Goal: Use online tool/utility: Utilize a website feature to perform a specific function

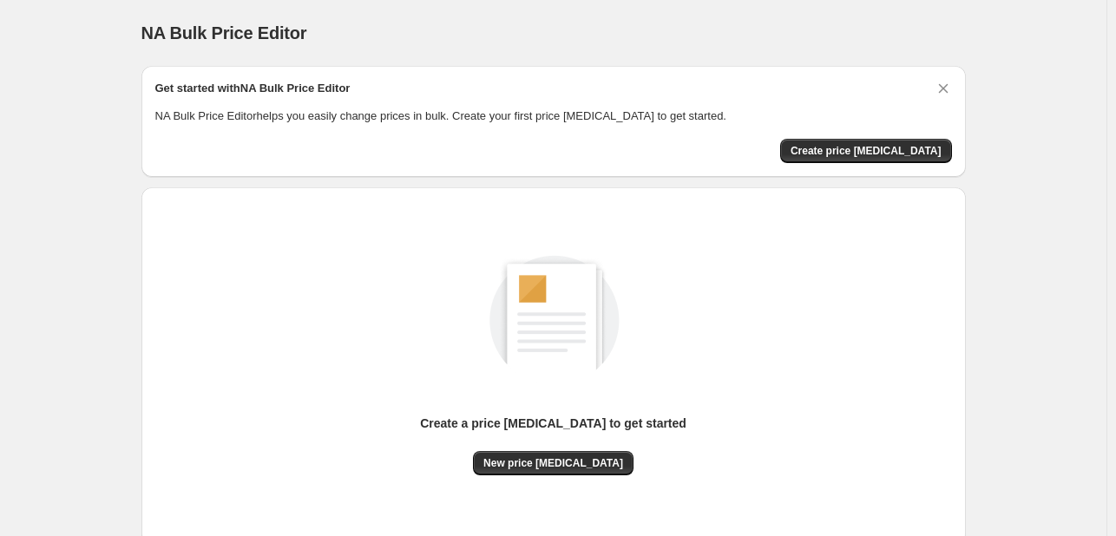
scroll to position [114, 0]
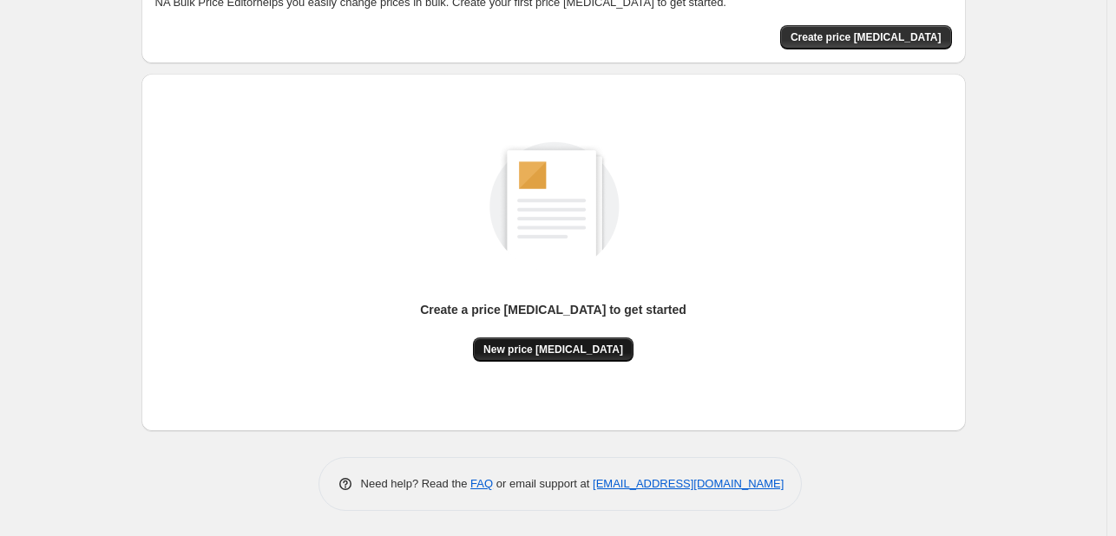
click at [562, 345] on span "New price [MEDICAL_DATA]" at bounding box center [553, 350] width 140 height 14
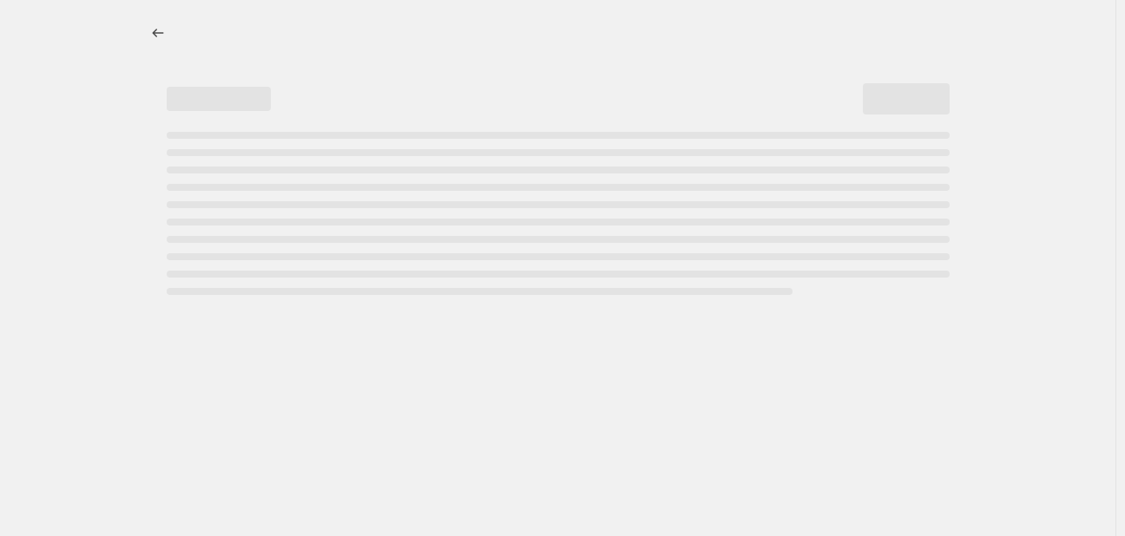
select select "percentage"
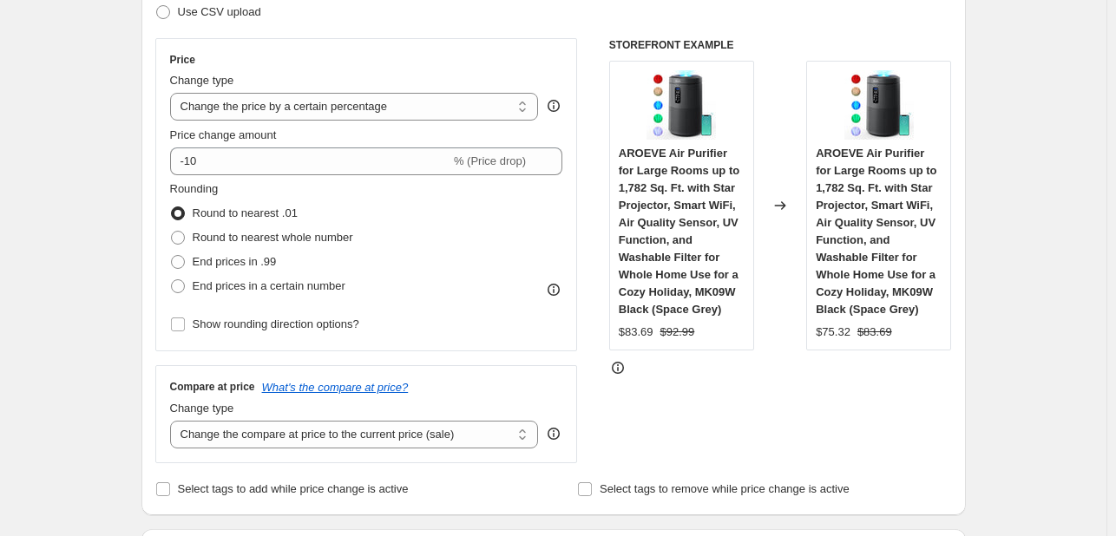
scroll to position [277, 0]
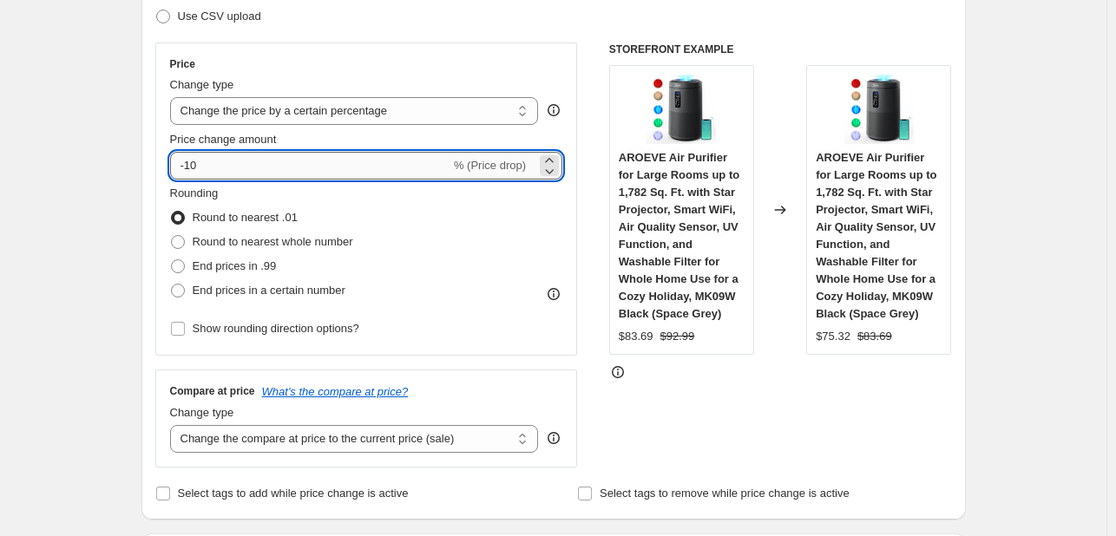
click at [371, 165] on input "-10" at bounding box center [310, 166] width 280 height 28
type input "-1"
type input "-2"
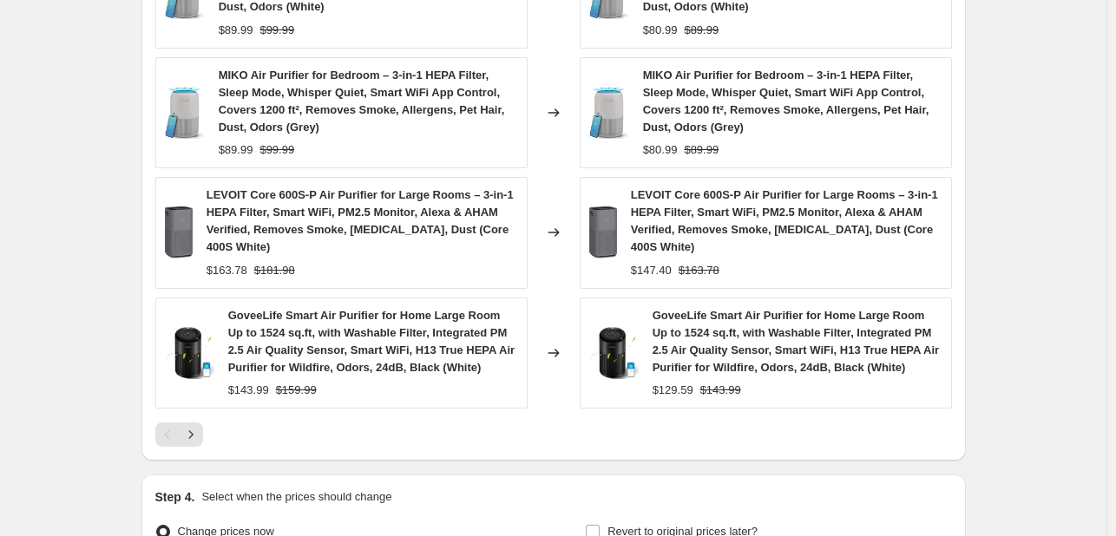
scroll to position [1399, 0]
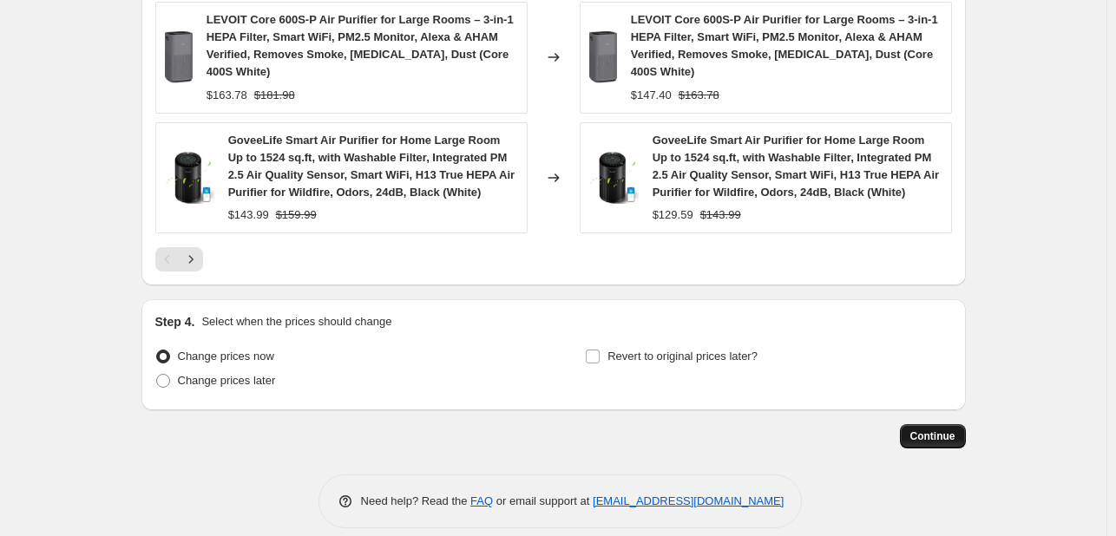
type input "-20"
click at [924, 430] on span "Continue" at bounding box center [932, 437] width 45 height 14
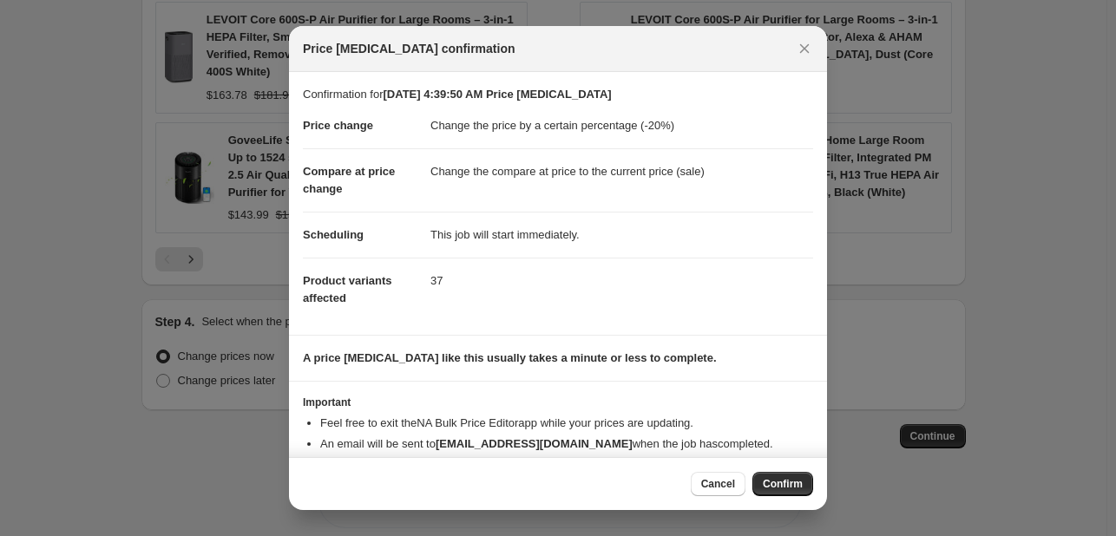
scroll to position [33, 0]
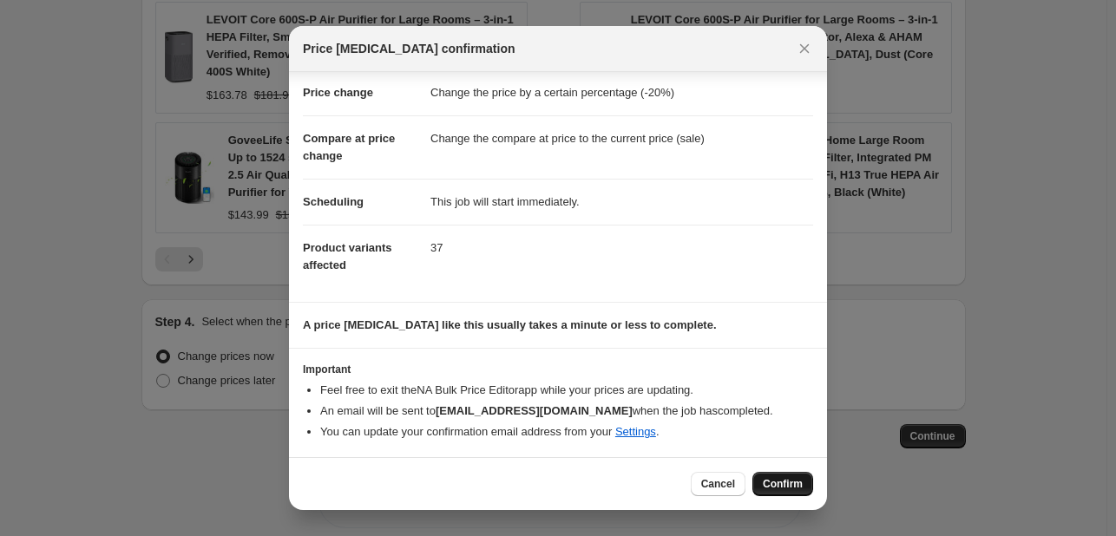
click at [766, 491] on button "Confirm" at bounding box center [782, 484] width 61 height 24
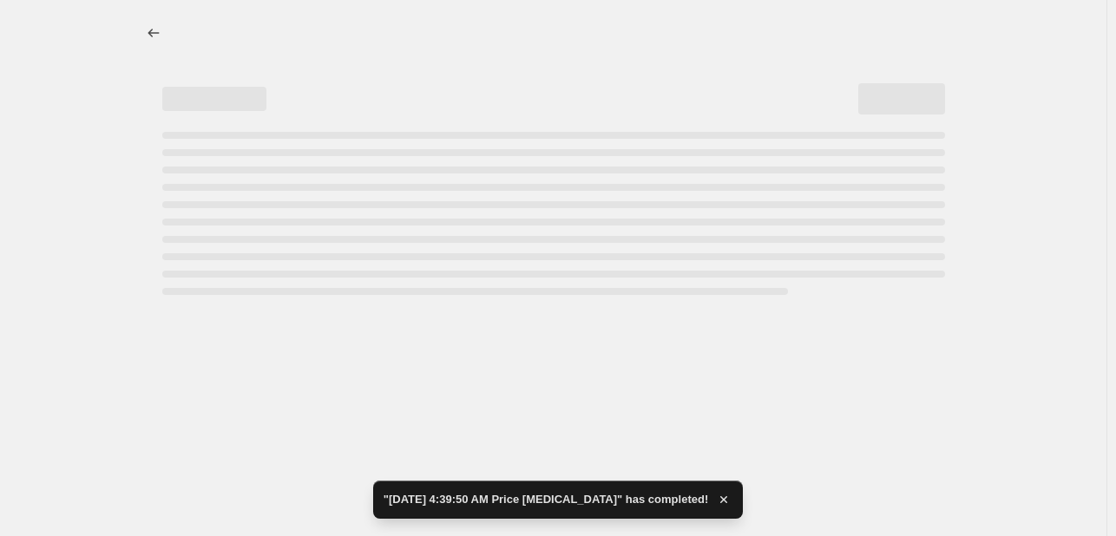
select select "percentage"
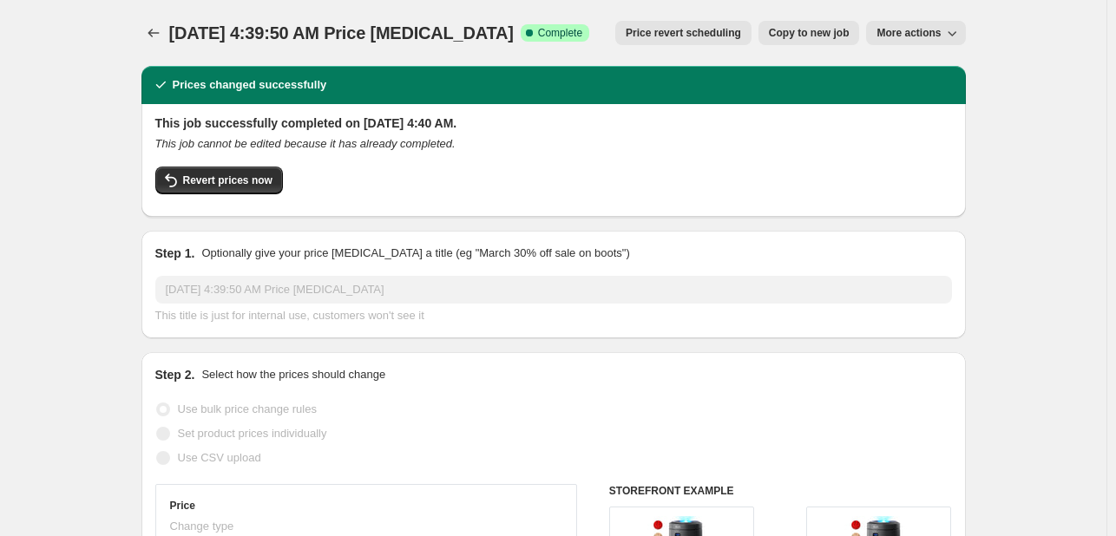
click at [935, 39] on span "More actions" at bounding box center [909, 33] width 64 height 14
